Goal: Task Accomplishment & Management: Manage account settings

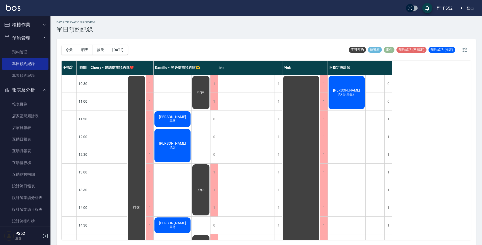
scroll to position [193, 0]
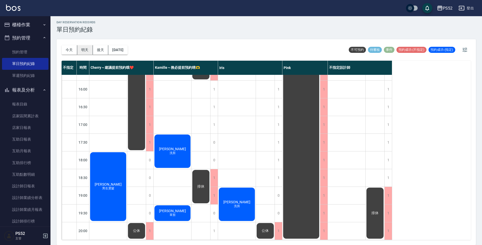
click at [85, 49] on button "明天" at bounding box center [85, 49] width 16 height 9
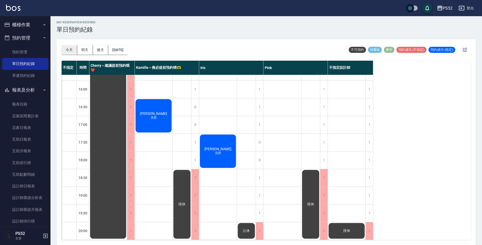
click at [71, 49] on button "今天" at bounding box center [70, 49] width 16 height 9
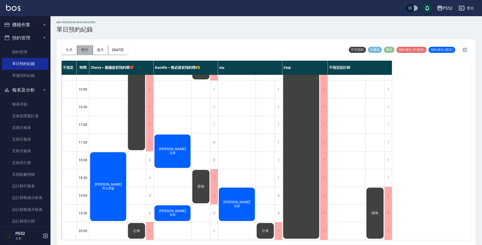
click at [87, 49] on button "明天" at bounding box center [85, 49] width 16 height 9
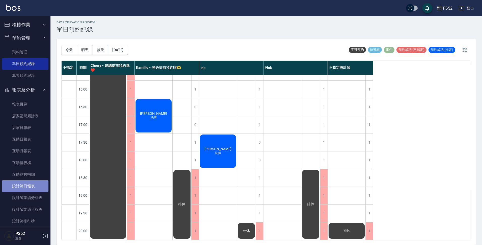
click at [30, 184] on link "設計師日報表" at bounding box center [25, 186] width 46 height 12
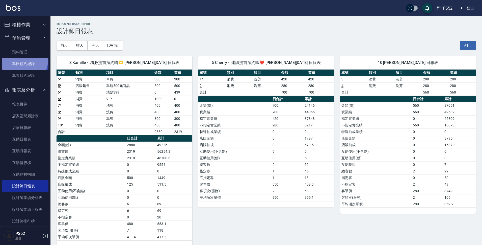
click at [18, 59] on link "單日預約紀錄" at bounding box center [25, 64] width 46 height 12
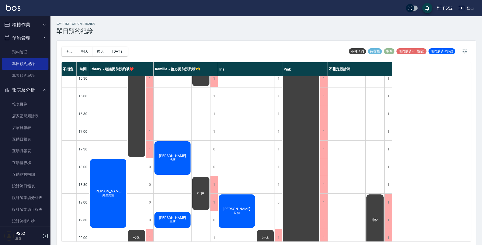
scroll to position [193, 0]
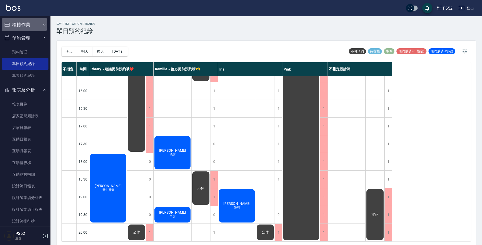
click at [18, 25] on button "櫃檯作業" at bounding box center [25, 24] width 46 height 13
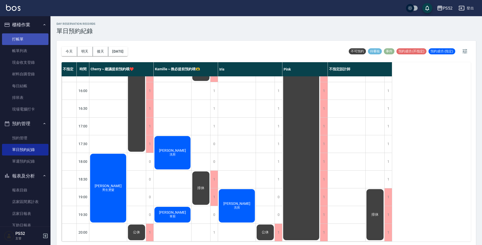
click at [24, 40] on link "打帳單" at bounding box center [25, 39] width 46 height 12
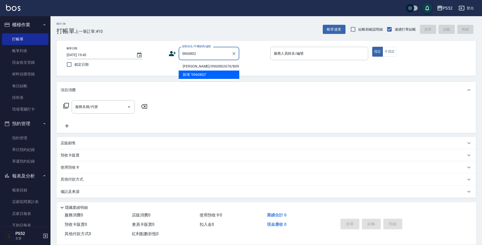
click at [184, 67] on li "[PERSON_NAME]/0960802670/B0960802670" at bounding box center [209, 66] width 61 height 8
type input "[PERSON_NAME]/0960802670/B0960802670"
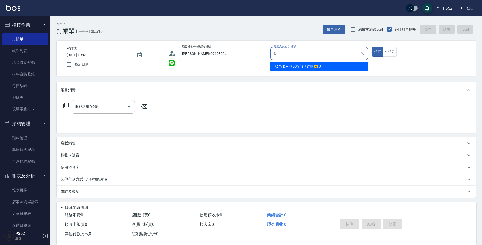
type input "Kamille～務必提前預約唷🫶-3"
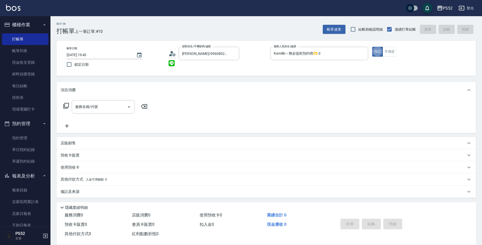
type button "true"
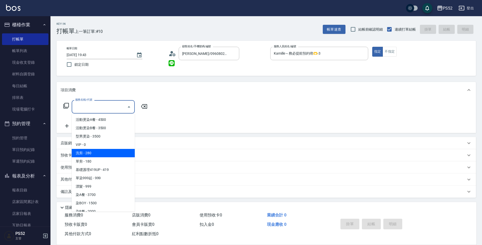
type input "洗剪(C1)"
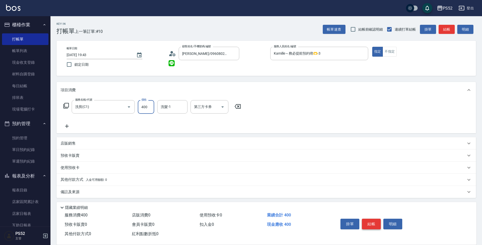
type input "400"
click at [375, 218] on button "結帳" at bounding box center [371, 223] width 19 height 11
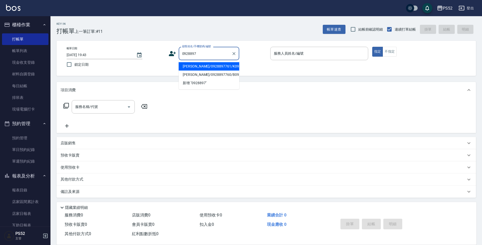
click at [212, 70] on li "[PERSON_NAME]/0928897761/K0928897761" at bounding box center [209, 66] width 61 height 8
type input "[PERSON_NAME]/0928897761/K0928897761"
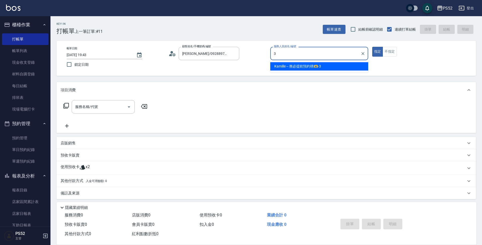
type input "Kamille～務必提前預約唷🫶-3"
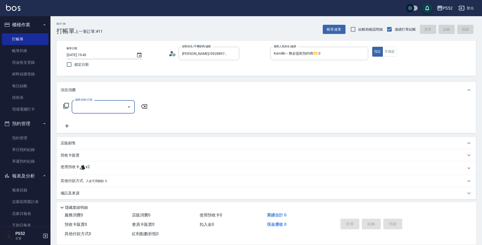
click at [79, 159] on div "預收卡販賣" at bounding box center [266, 155] width 419 height 12
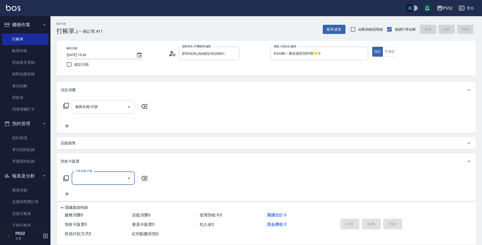
click at [88, 112] on div "服務名稱/代號" at bounding box center [103, 106] width 63 height 13
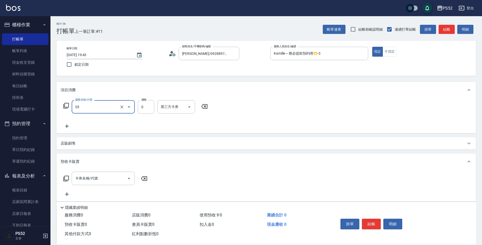
type input "造型(S5)"
type input "150"
click at [161, 107] on div "第三方卡券 第三方卡券" at bounding box center [176, 106] width 38 height 13
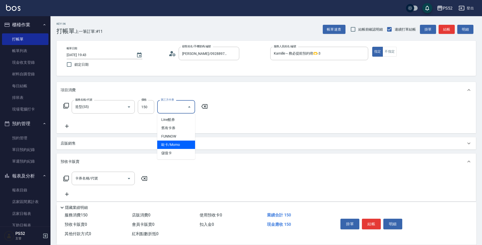
click at [166, 151] on span "儲值卡" at bounding box center [176, 153] width 38 height 8
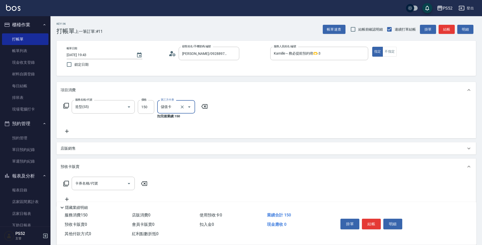
type input "儲值卡"
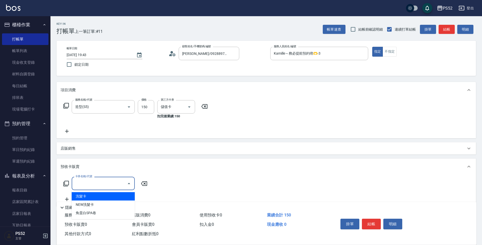
click at [116, 181] on input "卡券名稱/代號" at bounding box center [99, 183] width 51 height 9
click at [106, 196] on span "洗髮卡" at bounding box center [103, 196] width 63 height 8
type input "洗髮卡(2000)"
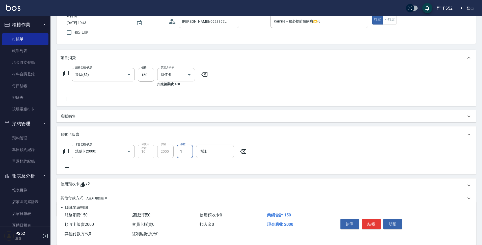
scroll to position [34, 0]
click at [242, 150] on icon at bounding box center [243, 150] width 13 height 6
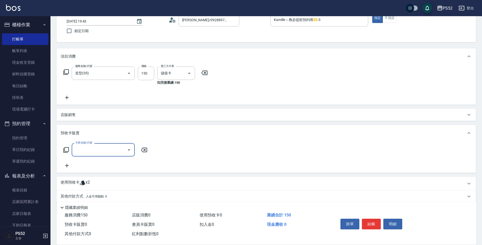
click at [91, 184] on div "使用預收卡 x2" at bounding box center [263, 183] width 405 height 8
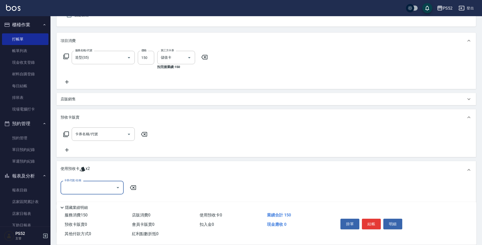
scroll to position [50, 0]
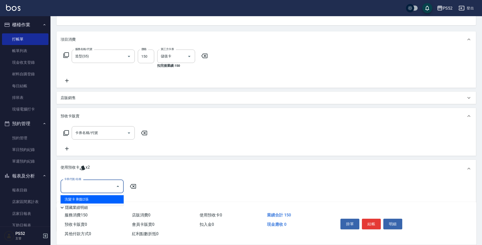
click at [111, 183] on input "卡券代號/名稱" at bounding box center [88, 185] width 51 height 9
drag, startPoint x: 101, startPoint y: 200, endPoint x: 230, endPoint y: 223, distance: 131.1
click at [101, 199] on div "洗髮卡 剩餘2張" at bounding box center [92, 199] width 63 height 8
type input "洗髮卡"
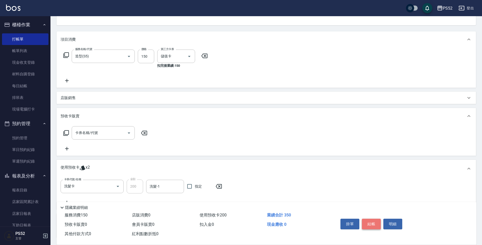
click at [374, 223] on button "結帳" at bounding box center [371, 223] width 19 height 11
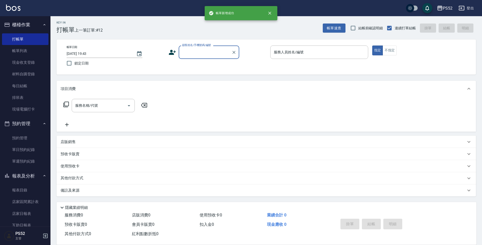
scroll to position [1, 0]
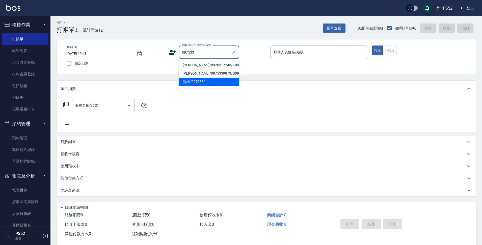
click at [199, 68] on li "[PERSON_NAME]/0926517243/K0975332171" at bounding box center [209, 65] width 61 height 8
type input "[PERSON_NAME]/0926517243/K0975332171"
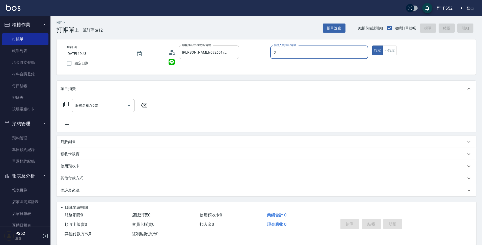
type input "Kamille～務必提前預約唷🫶-3"
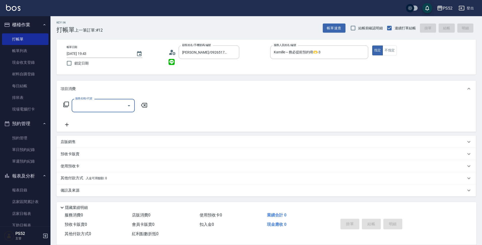
click at [115, 106] on input "服務名稱/代號" at bounding box center [99, 105] width 51 height 9
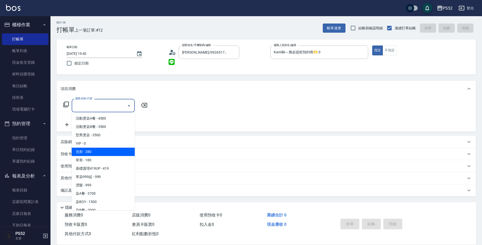
click at [107, 157] on span "單剪 - 180" at bounding box center [103, 160] width 63 height 8
type input "單剪(C2)"
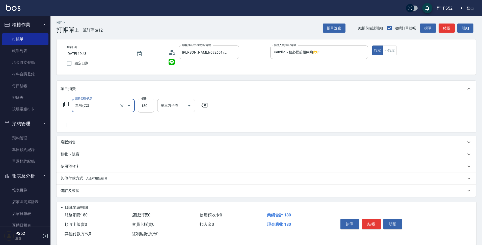
click at [150, 107] on input "180" at bounding box center [146, 106] width 16 height 14
type input "300"
click at [373, 222] on button "結帳" at bounding box center [371, 223] width 19 height 11
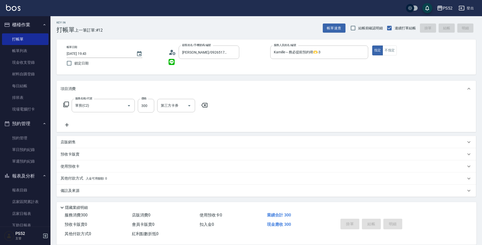
type input "[DATE] 19:44"
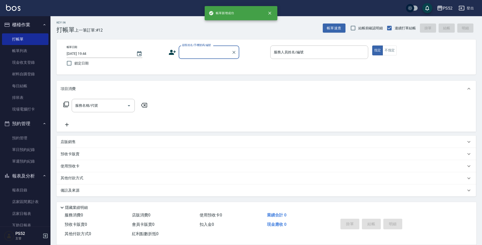
scroll to position [0, 0]
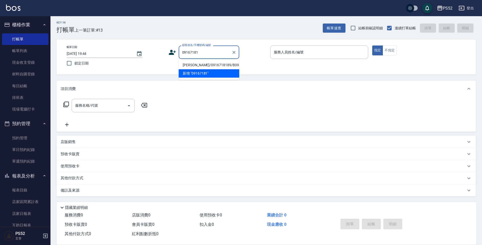
click at [191, 65] on li "[PERSON_NAME]/0916718189/B0916718189" at bounding box center [209, 65] width 61 height 8
type input "[PERSON_NAME]/0916718189/B0916718189"
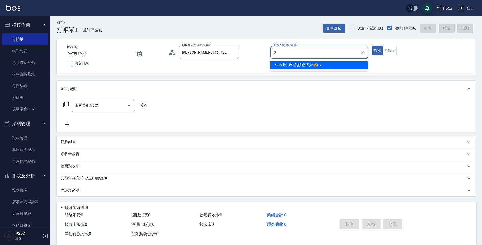
type input "Kamille～務必提前預約唷🫶-3"
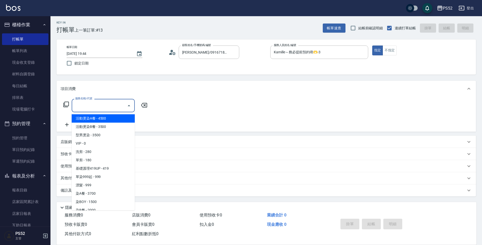
click at [76, 105] on input "服務名稱/代號" at bounding box center [99, 105] width 51 height 9
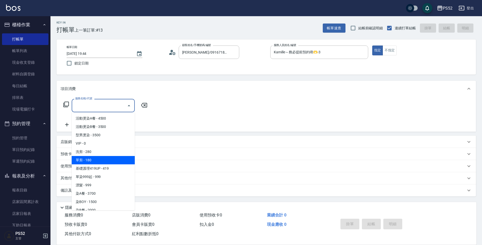
drag, startPoint x: 88, startPoint y: 161, endPoint x: 240, endPoint y: 90, distance: 167.2
click at [89, 160] on span "單剪 - 180" at bounding box center [103, 160] width 63 height 8
type input "單剪(C2)"
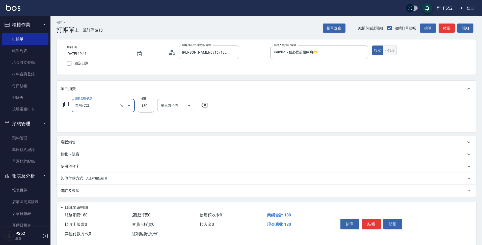
click at [389, 51] on button "不指定" at bounding box center [390, 50] width 14 height 10
click at [371, 216] on div "掛單 結帳 明細" at bounding box center [371, 224] width 66 height 16
click at [371, 221] on button "結帳" at bounding box center [371, 223] width 19 height 11
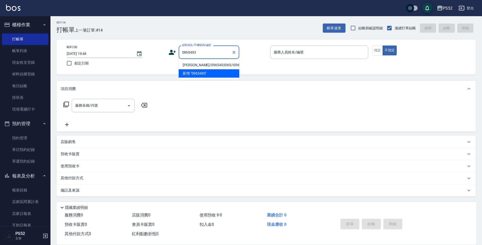
click at [193, 63] on li "[PERSON_NAME]/0965493065/I0965493065" at bounding box center [209, 65] width 61 height 8
type input "[PERSON_NAME]/0965493065/I0965493065"
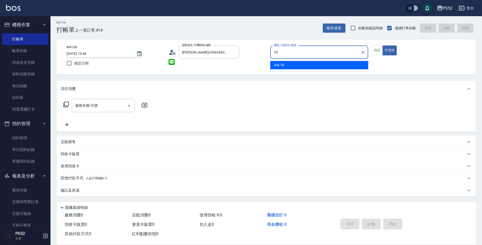
type input "10"
type button "false"
type input "Iris-10"
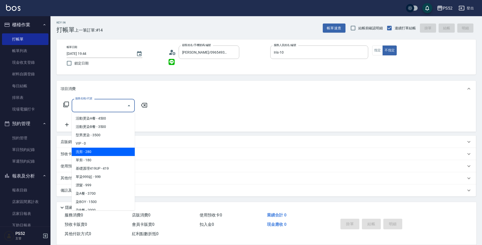
type input "洗剪(C1)"
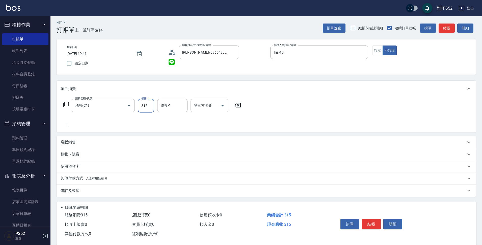
type input "315"
click at [218, 106] on input "第三方卡券" at bounding box center [206, 105] width 26 height 9
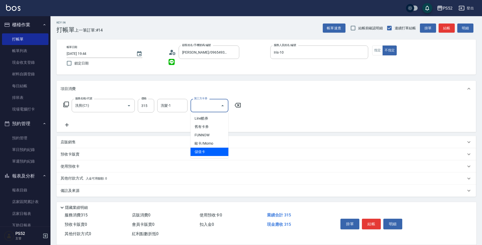
click at [214, 152] on span "儲值卡" at bounding box center [210, 151] width 38 height 8
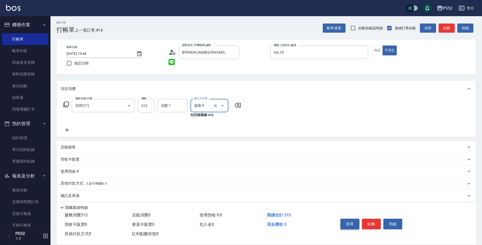
type input "儲值卡"
click at [370, 222] on button "結帳" at bounding box center [371, 223] width 19 height 11
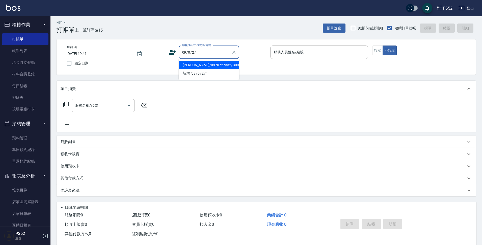
click at [193, 68] on li "[PERSON_NAME]/0970727332/B0970727332" at bounding box center [209, 65] width 61 height 8
type input "[PERSON_NAME]/0970727332/B0970727332"
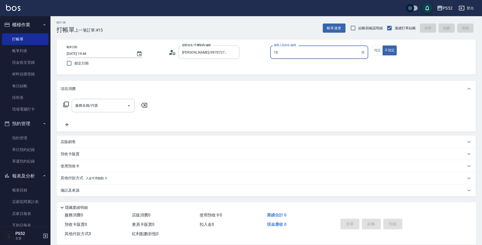
type input "Iris-10"
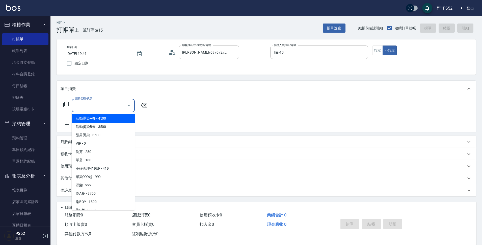
click at [88, 106] on div "服務名稱/代號 服務名稱/代號" at bounding box center [103, 105] width 63 height 13
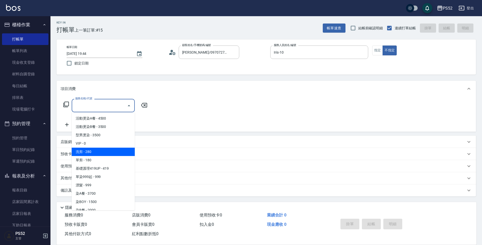
click at [83, 148] on span "洗剪 - 280" at bounding box center [103, 151] width 63 height 8
type input "洗剪(C1)"
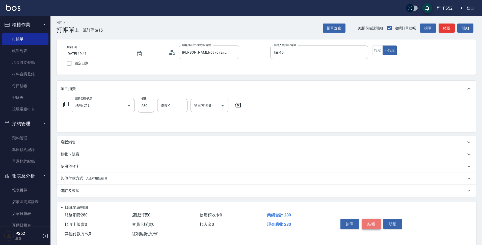
click at [367, 218] on button "結帳" at bounding box center [371, 223] width 19 height 11
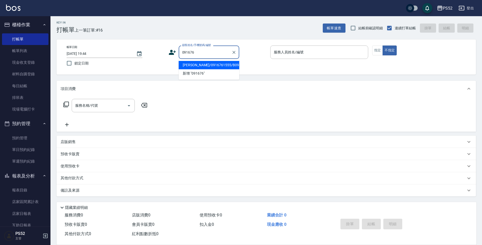
click at [201, 69] on li "[PERSON_NAME]/0916761555/B09167619555" at bounding box center [209, 65] width 61 height 8
type input "[PERSON_NAME]/0916761555/B09167619555"
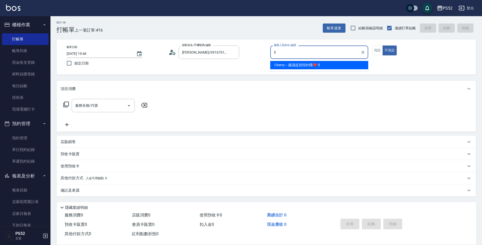
type input "Cherry～建議提前預約哦❤️-5"
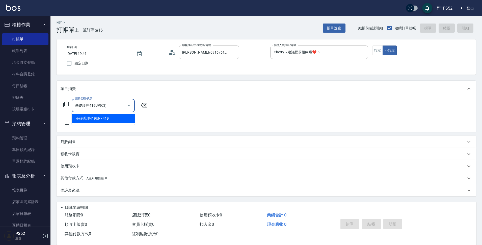
type input "基礎護理419UP(C3)"
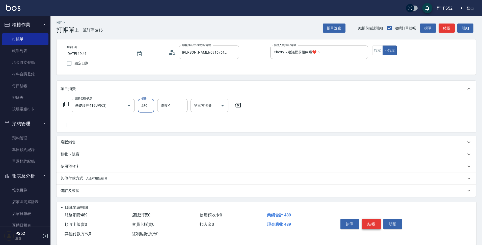
type input "489"
click at [371, 219] on button "結帳" at bounding box center [371, 223] width 19 height 11
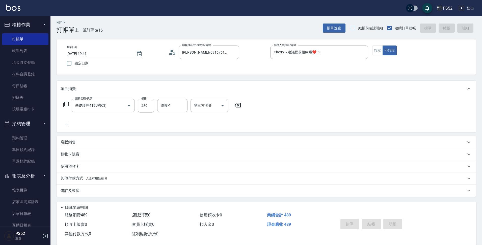
type input "[DATE] 19:45"
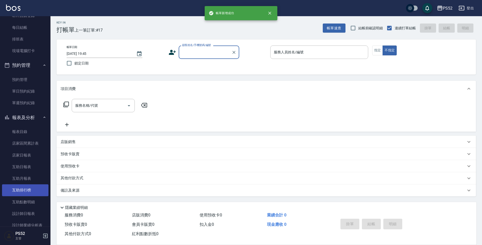
scroll to position [59, 0]
click at [26, 213] on link "設計師日報表" at bounding box center [25, 213] width 46 height 12
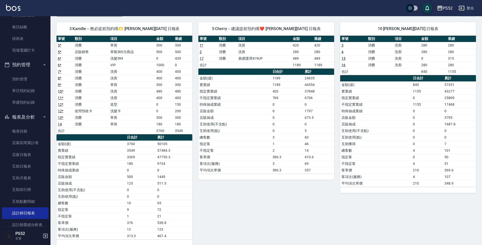
scroll to position [40, 0]
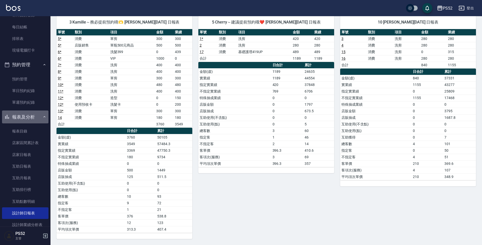
click at [25, 113] on button "報表及分析" at bounding box center [25, 116] width 46 height 13
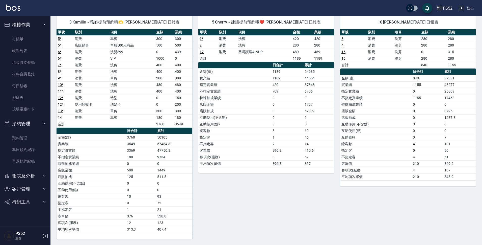
scroll to position [0, 0]
click at [25, 42] on link "打帳單" at bounding box center [25, 39] width 46 height 12
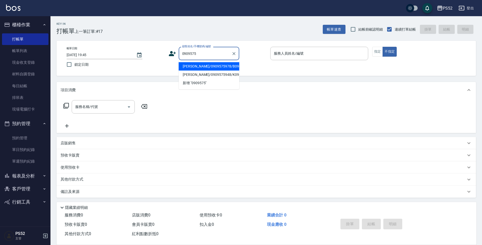
type input "[PERSON_NAME]/0909575978/B0909575978"
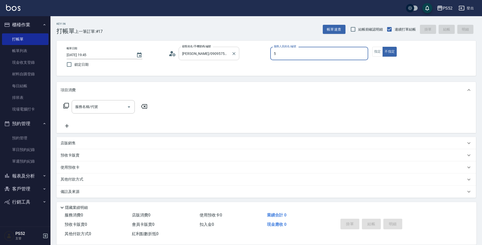
type input "5"
type button "false"
type input "Cherry～建議提前預約哦❤️-5"
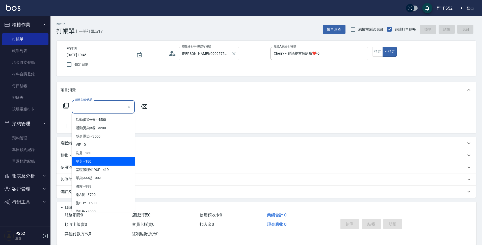
type input "單剪(C2)"
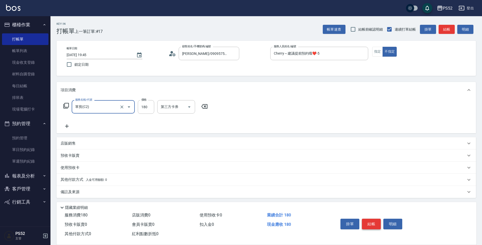
click at [366, 222] on button "結帳" at bounding box center [371, 223] width 19 height 11
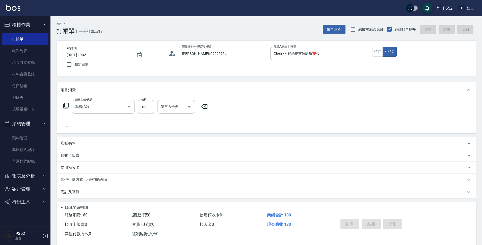
type input "[DATE] 19:53"
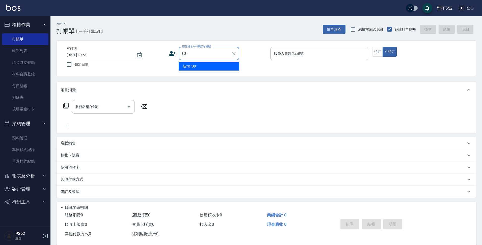
type input "U"
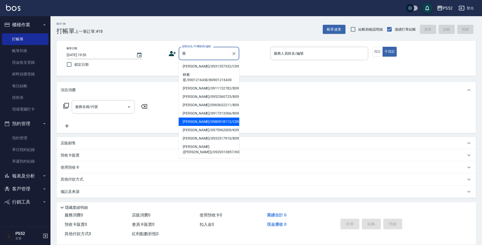
click at [215, 126] on li "[PERSON_NAME]/0980918112/C0980918112" at bounding box center [209, 121] width 61 height 8
type input "[PERSON_NAME]/0980918112/C0980918112"
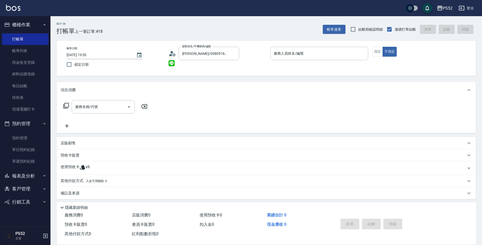
click at [77, 166] on p "使用預收卡" at bounding box center [70, 168] width 19 height 8
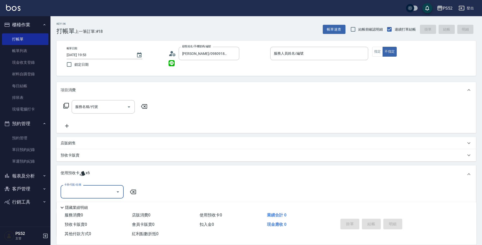
click at [87, 189] on input "卡券代號/名稱" at bounding box center [88, 191] width 51 height 9
click at [92, 204] on div "洗髮卡 剩餘6張" at bounding box center [92, 204] width 63 height 8
type input "洗髮卡"
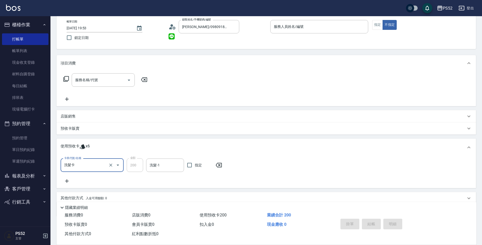
scroll to position [34, 0]
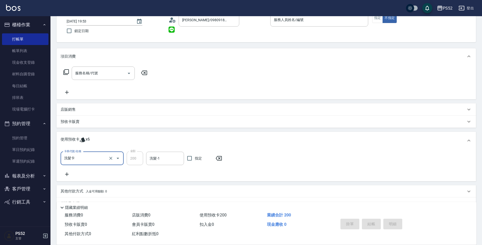
click at [64, 173] on icon at bounding box center [67, 174] width 13 height 6
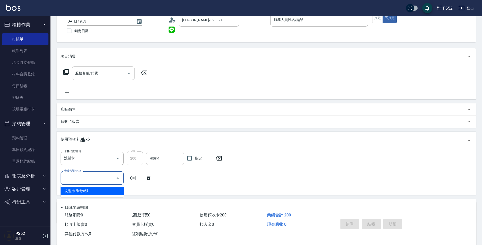
click at [89, 179] on input "卡券代號/名稱" at bounding box center [88, 177] width 51 height 9
click at [93, 190] on div "洗髮卡 剩餘5張" at bounding box center [92, 191] width 63 height 8
type input "洗髮卡"
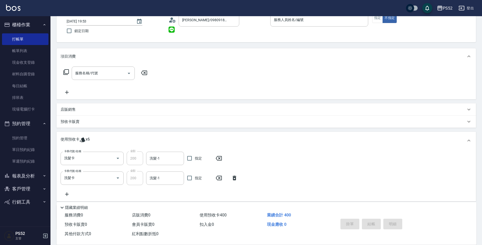
click at [67, 193] on icon at bounding box center [67, 194] width 4 height 4
click at [85, 193] on input "卡券代號/名稱" at bounding box center [88, 197] width 51 height 9
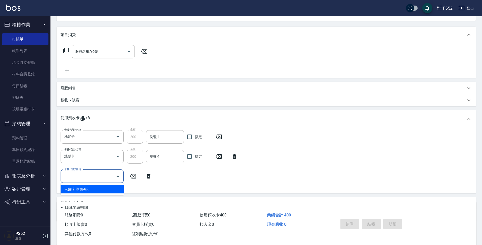
scroll to position [59, 0]
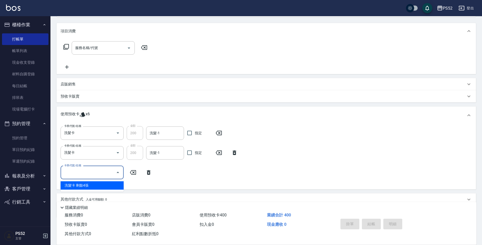
click at [86, 188] on div "洗髮卡 剩餘4張" at bounding box center [92, 185] width 63 height 8
type input "洗髮卡"
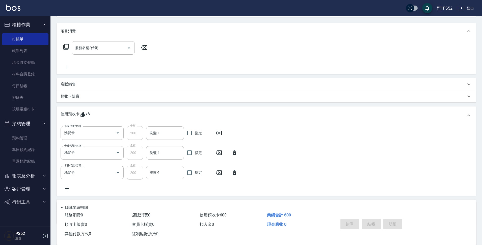
click at [268, 175] on div "卡券代號/名稱 洗髮卡 卡券代號/名稱 金額 200 金額 洗髮-1 洗髮-1 指定 卡券代號/名稱 洗髮卡 卡券代號/名稱 金額 200 金額 洗髮-1 洗…" at bounding box center [266, 158] width 411 height 65
click at [106, 50] on input "服務名稱/代號" at bounding box center [99, 47] width 51 height 9
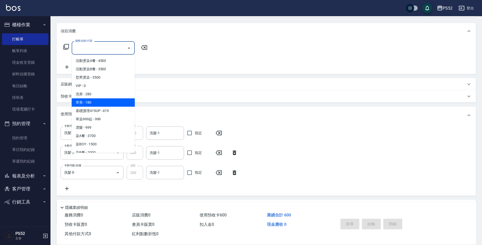
click at [106, 100] on span "單剪 - 180" at bounding box center [103, 102] width 63 height 8
type input "單剪(C2)"
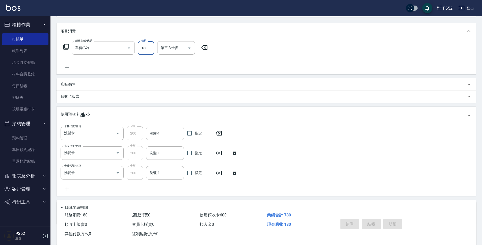
click at [149, 50] on input "180" at bounding box center [146, 48] width 16 height 14
type input "200"
click at [303, 58] on div "服務名稱/代號 單剪(C2) 服務名稱/代號 價格 200 價格 第三方卡券 第三方卡券" at bounding box center [266, 56] width 419 height 35
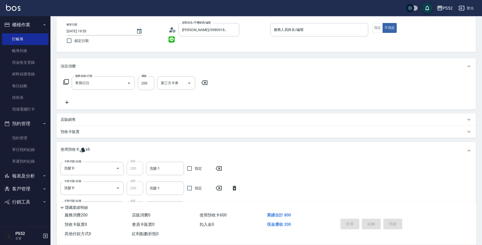
scroll to position [17, 0]
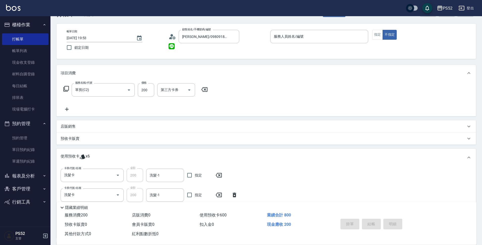
click at [337, 46] on p at bounding box center [319, 45] width 98 height 5
click at [329, 36] on input "服務人員姓名/編號" at bounding box center [319, 36] width 93 height 9
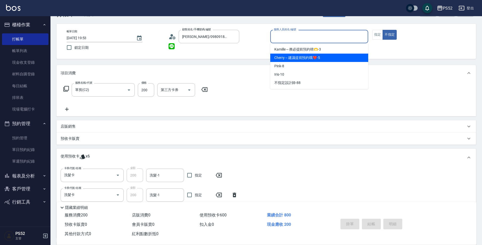
click at [319, 58] on div "Cherry～建議提前預約哦❤️ -5" at bounding box center [319, 58] width 98 height 8
type input "Cherry～建議提前預約哦❤️-5"
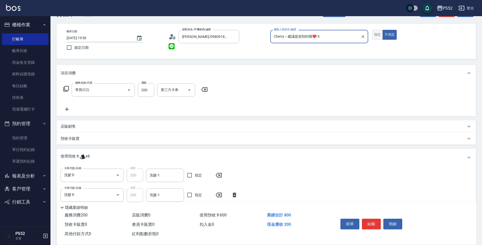
click at [376, 34] on button "指定" at bounding box center [377, 35] width 11 height 10
click at [431, 93] on div "服務名稱/代號 單剪(C2) 服務名稱/代號 價格 200 價格 第三方卡券 第三方卡券" at bounding box center [266, 98] width 419 height 35
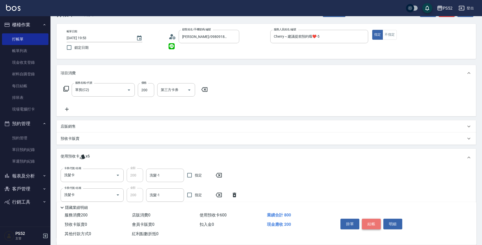
click at [373, 221] on button "結帳" at bounding box center [371, 223] width 19 height 11
type input "[DATE] 20:02"
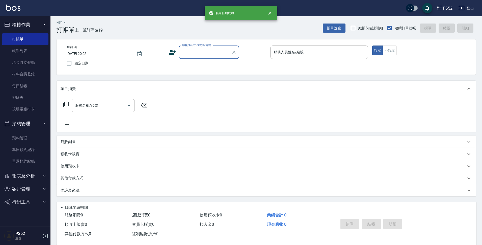
scroll to position [1, 0]
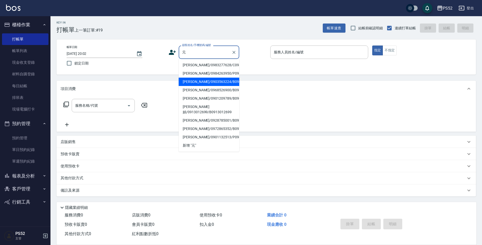
click at [204, 86] on li "[PERSON_NAME]/0903563224/B0903563224" at bounding box center [209, 81] width 61 height 8
type input "[PERSON_NAME]/0903563224/B0903563224"
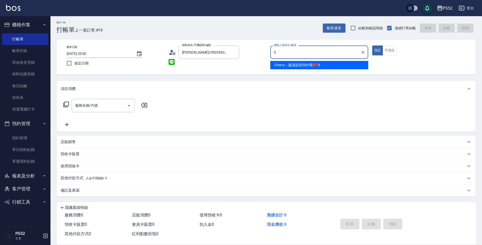
type input "Cherry～建議提前預約哦❤️-5"
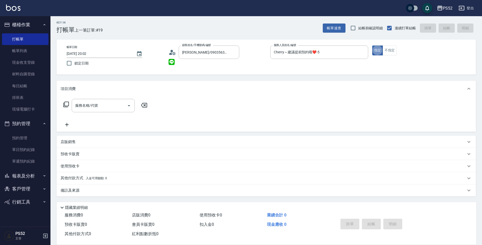
type button "true"
click at [88, 106] on div "服務名稱/代號 服務名稱/代號" at bounding box center [103, 105] width 63 height 13
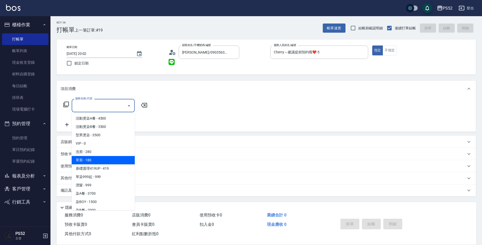
click at [102, 157] on span "單剪 - 180" at bounding box center [103, 160] width 63 height 8
type input "單剪(C2)"
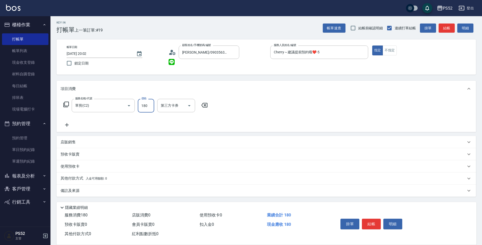
click at [147, 106] on input "180" at bounding box center [146, 106] width 16 height 14
type input "300"
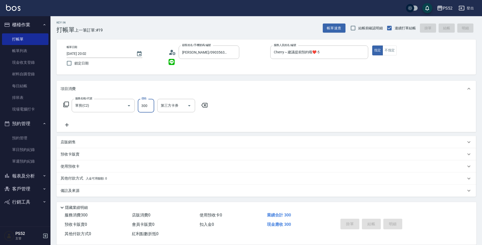
type input "[DATE] 20:03"
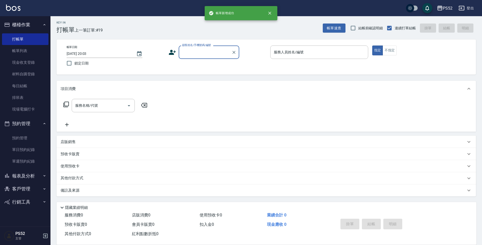
scroll to position [0, 0]
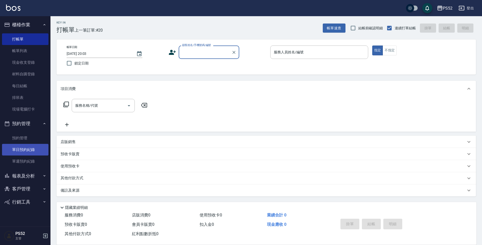
click at [24, 152] on link "單日預約紀錄" at bounding box center [25, 150] width 46 height 12
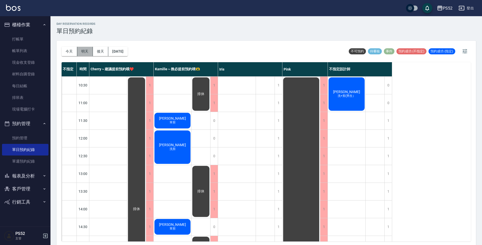
click at [91, 50] on button "明天" at bounding box center [85, 51] width 16 height 9
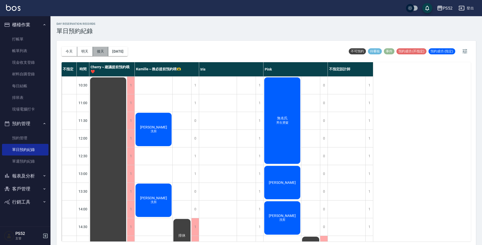
click at [99, 51] on button "後天" at bounding box center [101, 51] width 16 height 9
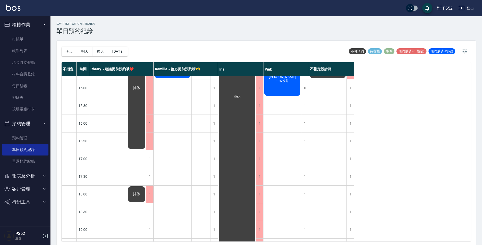
scroll to position [168, 0]
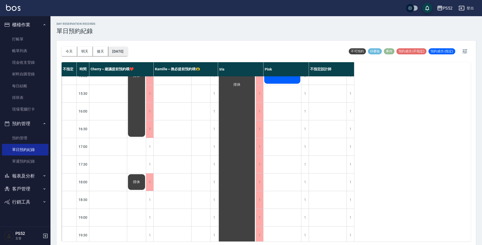
click at [127, 53] on button "[DATE]" at bounding box center [117, 51] width 19 height 9
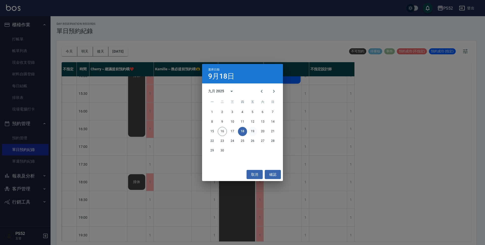
click at [250, 131] on button "19" at bounding box center [252, 131] width 9 height 9
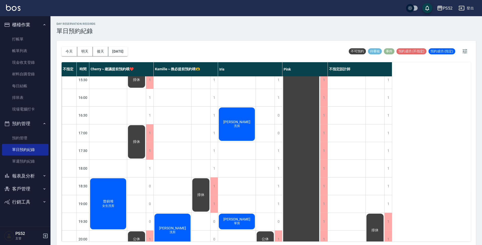
scroll to position [185, 0]
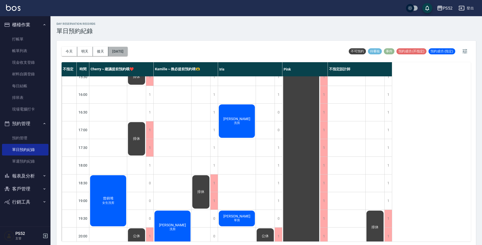
click at [127, 51] on button "[DATE]" at bounding box center [117, 51] width 19 height 9
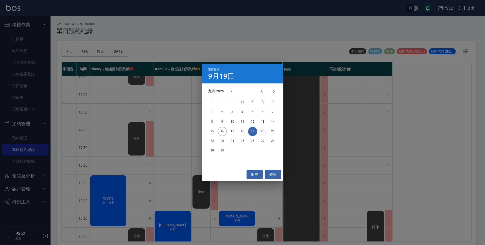
click at [263, 132] on button "20" at bounding box center [262, 131] width 9 height 9
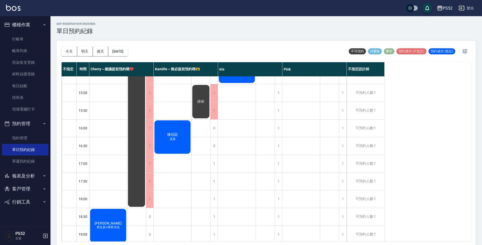
scroll to position [126, 0]
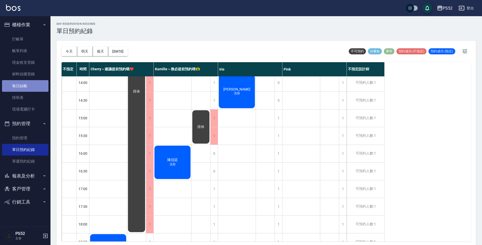
click at [33, 82] on link "每日結帳" at bounding box center [25, 86] width 46 height 12
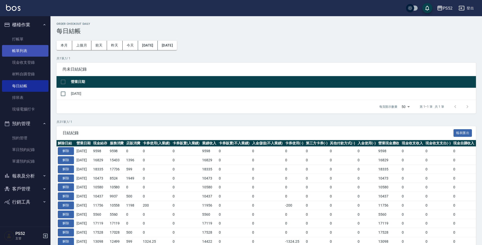
click at [32, 46] on link "帳單列表" at bounding box center [25, 51] width 46 height 12
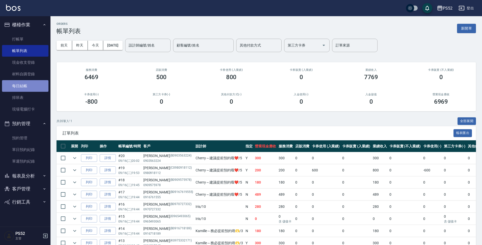
click at [22, 84] on link "每日結帳" at bounding box center [25, 86] width 46 height 12
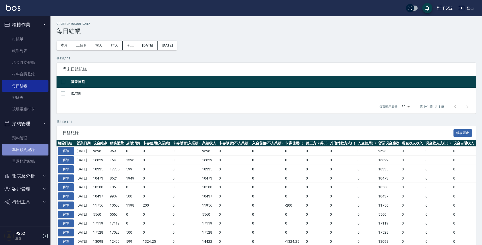
click at [32, 150] on link "單日預約紀錄" at bounding box center [25, 150] width 46 height 12
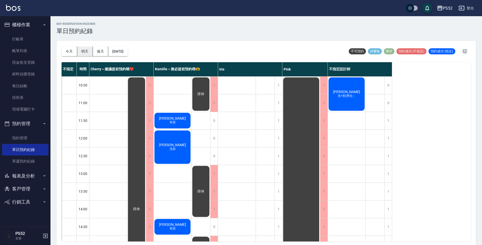
click at [85, 52] on button "明天" at bounding box center [85, 51] width 16 height 9
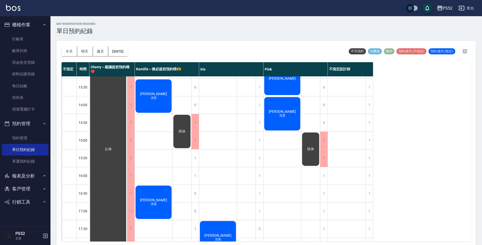
scroll to position [100, 0]
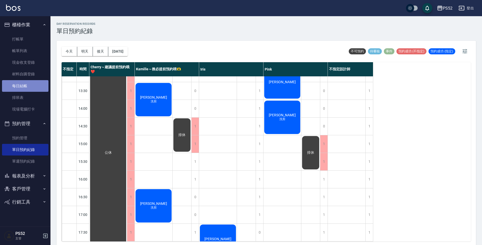
click at [22, 84] on link "每日結帳" at bounding box center [25, 86] width 46 height 12
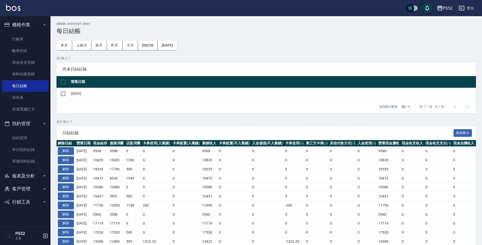
drag, startPoint x: 62, startPoint y: 93, endPoint x: 70, endPoint y: 97, distance: 9.1
click at [62, 92] on input "checkbox" at bounding box center [63, 93] width 11 height 11
checkbox input "true"
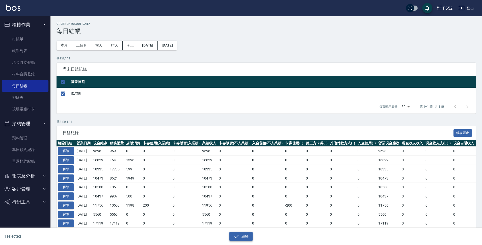
click at [244, 240] on button "結帳" at bounding box center [240, 235] width 23 height 9
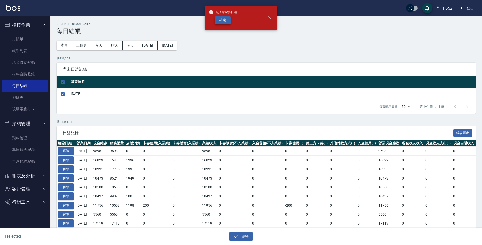
click at [225, 22] on button "確定" at bounding box center [223, 20] width 16 height 8
checkbox input "false"
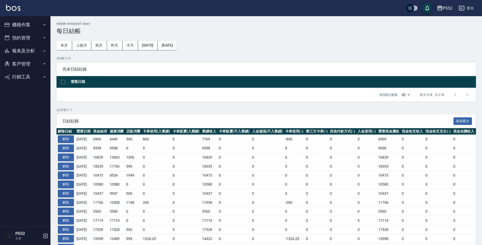
drag, startPoint x: 26, startPoint y: 22, endPoint x: 28, endPoint y: 34, distance: 12.0
click at [26, 22] on button "櫃檯作業" at bounding box center [25, 24] width 46 height 13
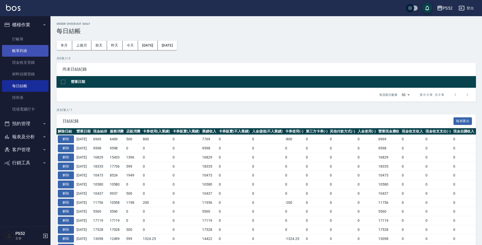
click at [30, 48] on link "帳單列表" at bounding box center [25, 51] width 46 height 12
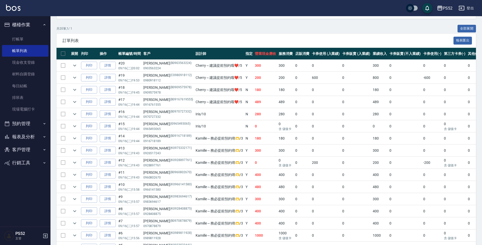
scroll to position [90, 0]
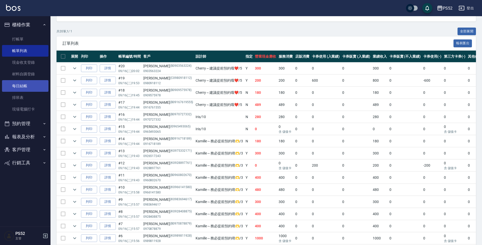
click at [25, 86] on link "每日結帳" at bounding box center [25, 86] width 46 height 12
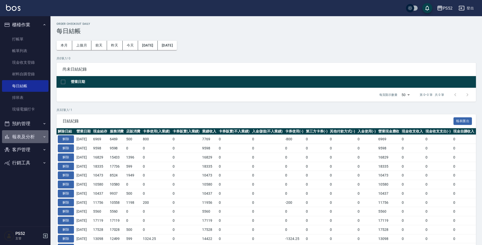
click at [32, 132] on button "報表及分析" at bounding box center [25, 136] width 46 height 13
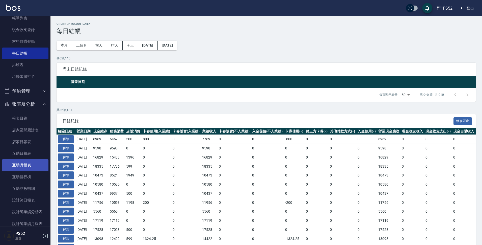
scroll to position [34, 0]
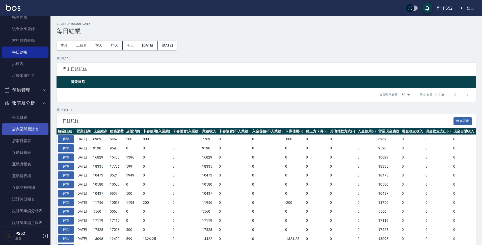
click at [24, 130] on link "店家區間累計表" at bounding box center [25, 129] width 46 height 12
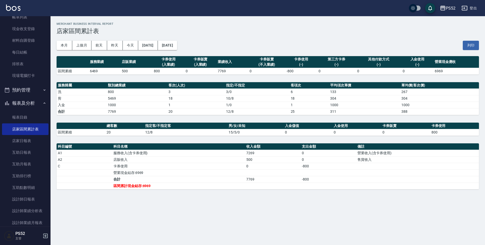
click at [147, 44] on button "[DATE]" at bounding box center [147, 45] width 19 height 9
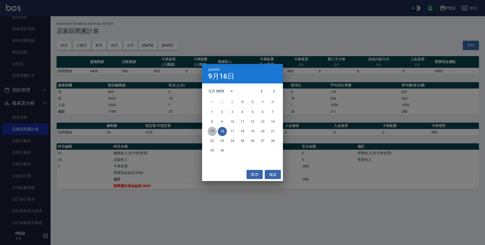
click at [213, 131] on button "15" at bounding box center [211, 131] width 9 height 9
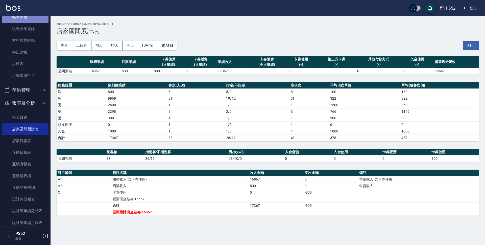
click at [28, 19] on link "帳單列表" at bounding box center [25, 17] width 46 height 12
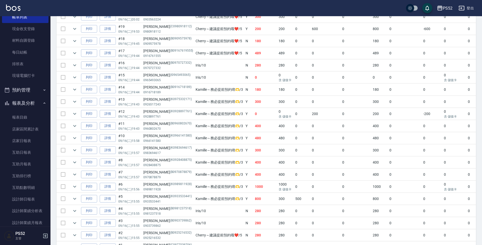
scroll to position [123, 0]
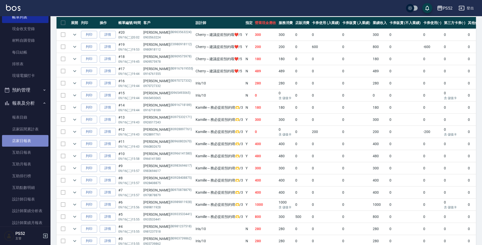
click at [33, 140] on link "店家日報表" at bounding box center [25, 141] width 46 height 12
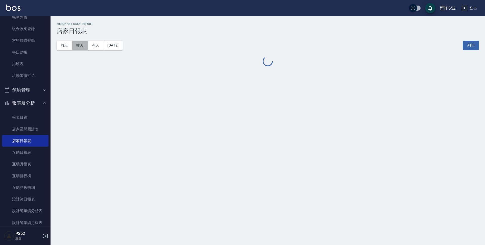
click at [82, 45] on button "昨天" at bounding box center [80, 45] width 16 height 9
